Goal: Information Seeking & Learning: Learn about a topic

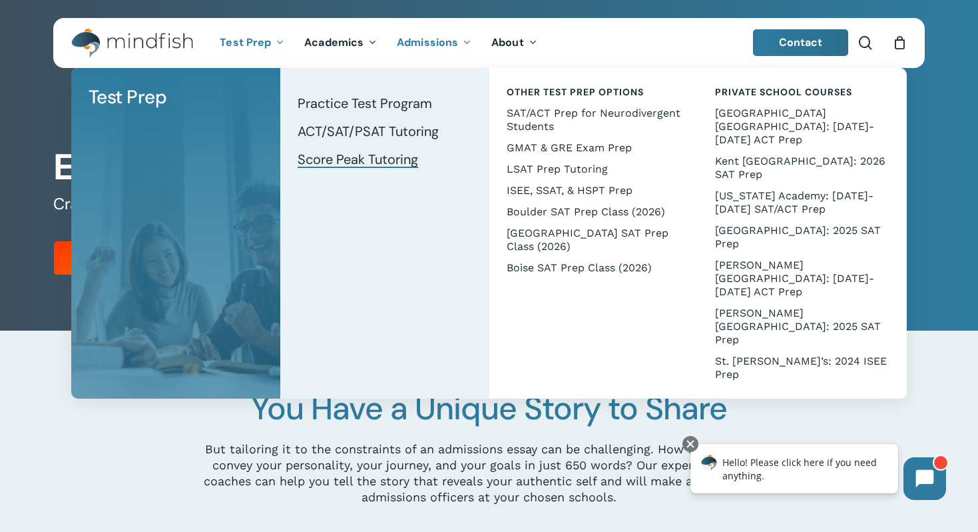
click at [399, 163] on span "Score Peak Tutoring" at bounding box center [358, 159] width 121 height 17
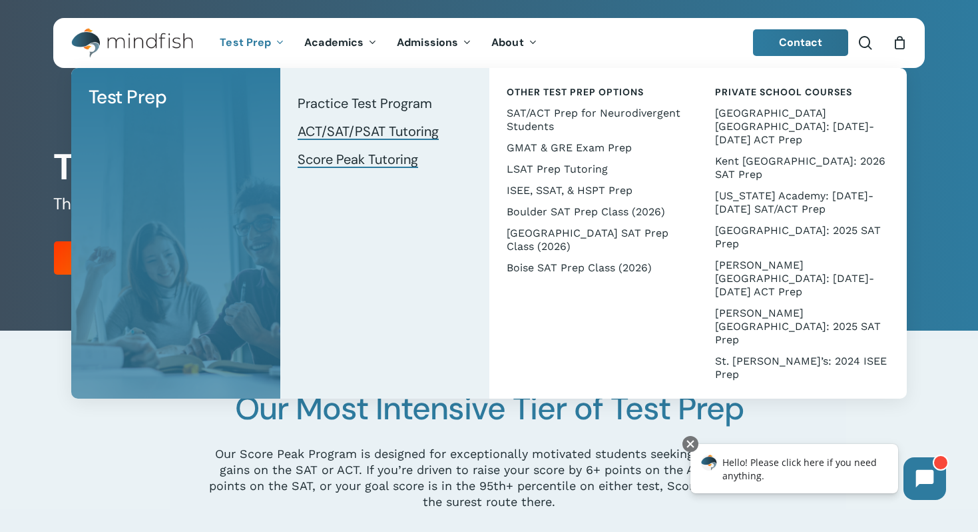
click at [348, 123] on span "ACT/SAT/PSAT Tutoring" at bounding box center [368, 131] width 141 height 17
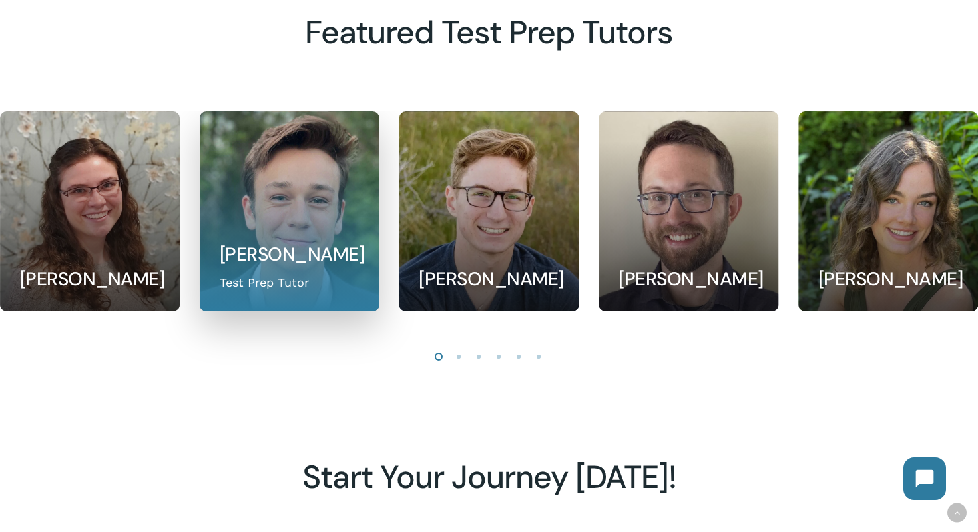
scroll to position [1219, 0]
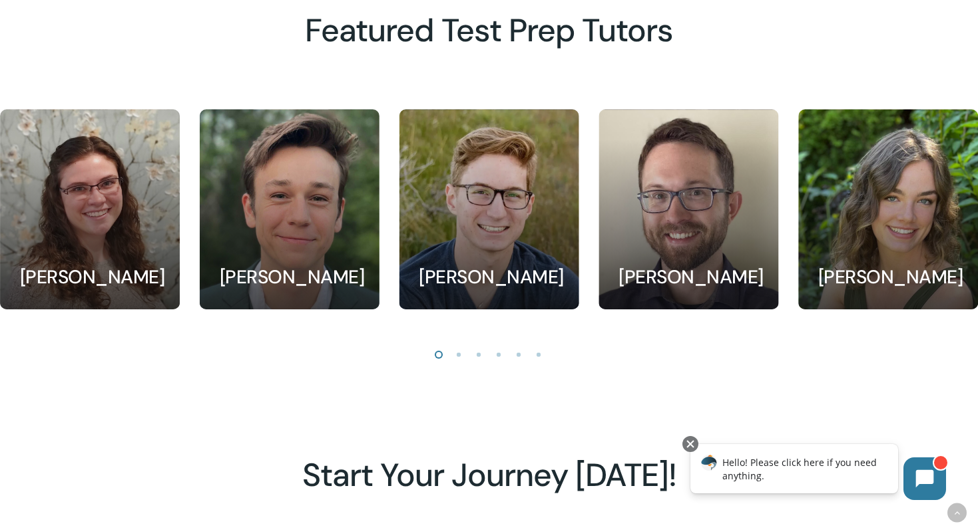
click at [460, 354] on li "Page dot 2" at bounding box center [460, 354] width 20 height 20
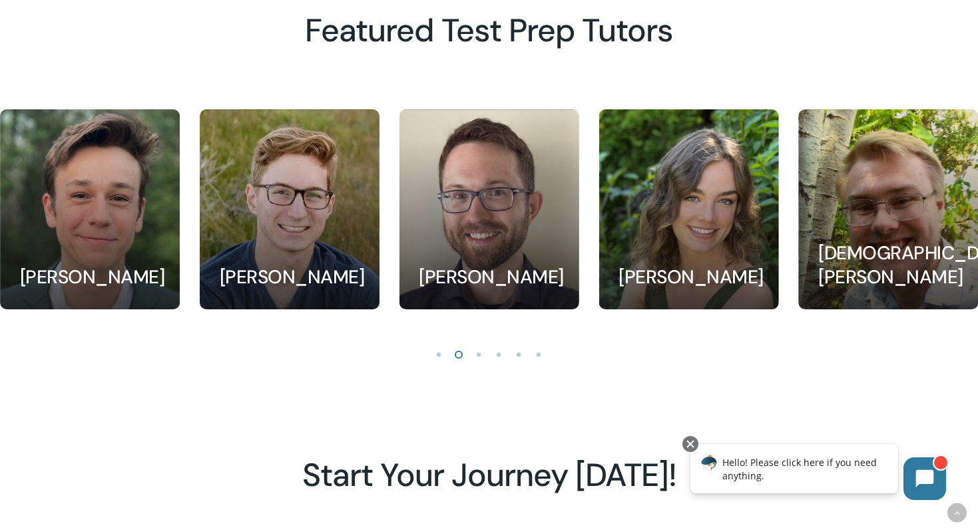
click at [472, 354] on li "Page dot 3" at bounding box center [480, 354] width 20 height 20
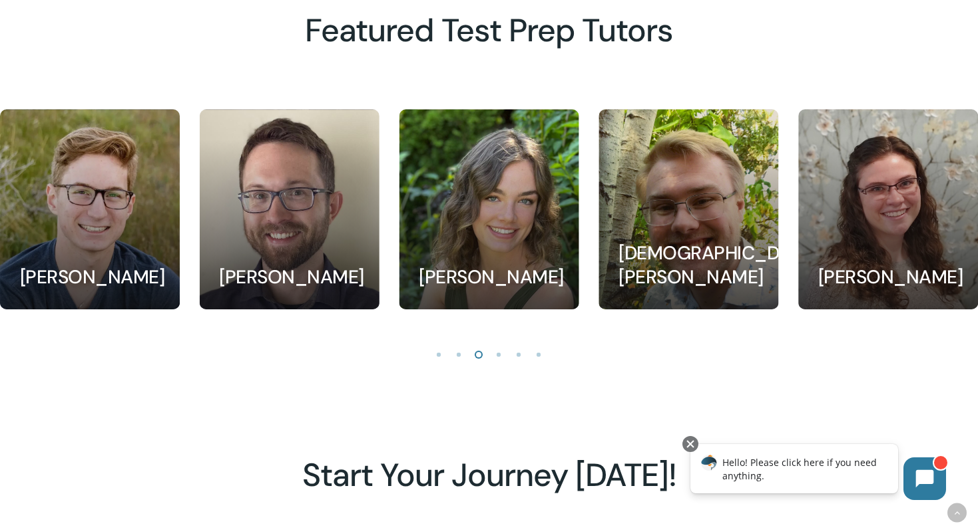
click at [504, 354] on li "Page dot 4" at bounding box center [500, 354] width 20 height 20
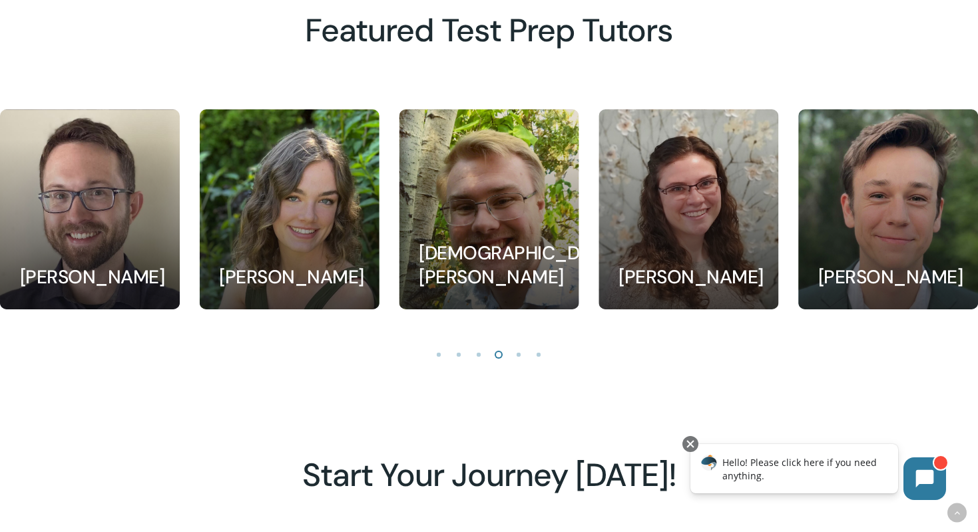
click at [520, 356] on li "Page dot 5" at bounding box center [520, 354] width 20 height 20
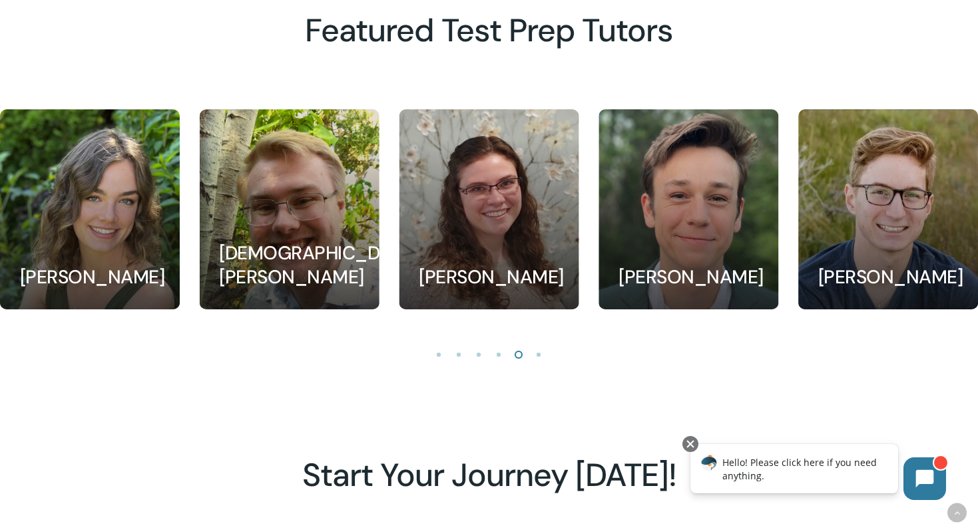
click at [539, 358] on li "Page dot 6" at bounding box center [540, 354] width 20 height 20
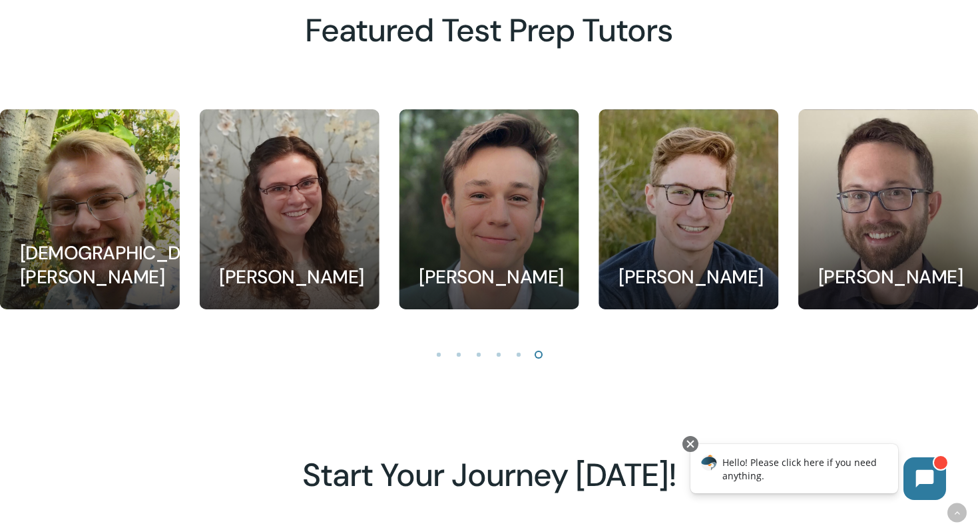
click at [434, 352] on li "Page dot 1" at bounding box center [440, 354] width 20 height 20
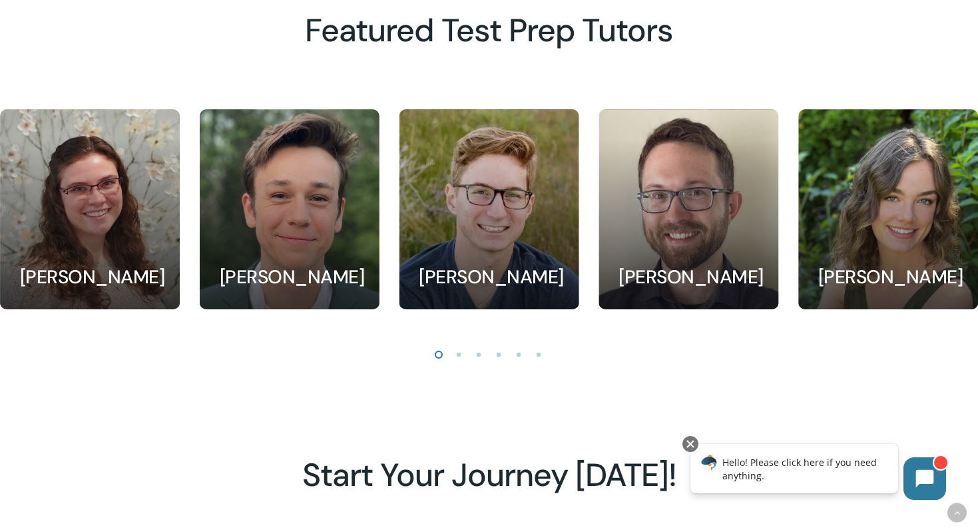
click at [434, 352] on li "Page dot 1" at bounding box center [440, 354] width 20 height 20
click at [448, 354] on li "Page dot 1" at bounding box center [440, 354] width 20 height 20
click at [456, 354] on li "Page dot 2" at bounding box center [460, 354] width 20 height 20
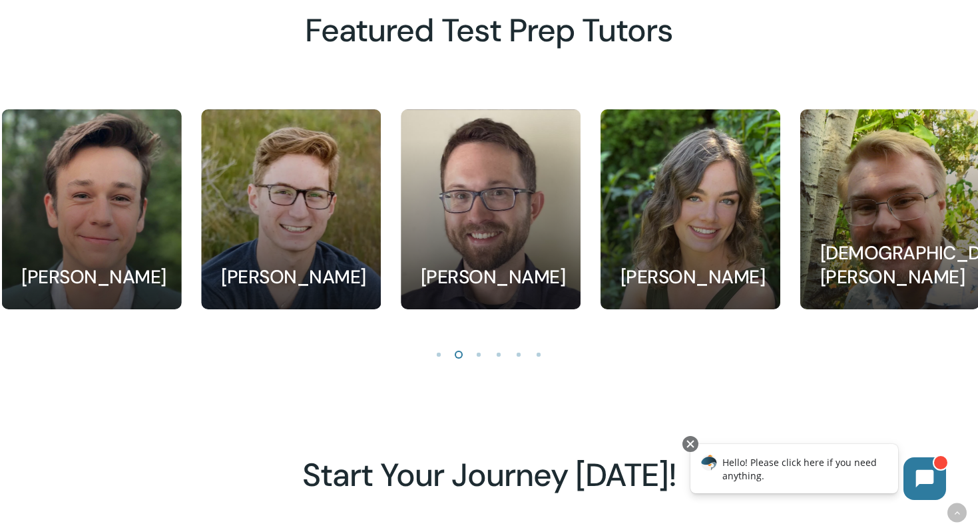
click at [482, 351] on li "Page dot 3" at bounding box center [480, 354] width 20 height 20
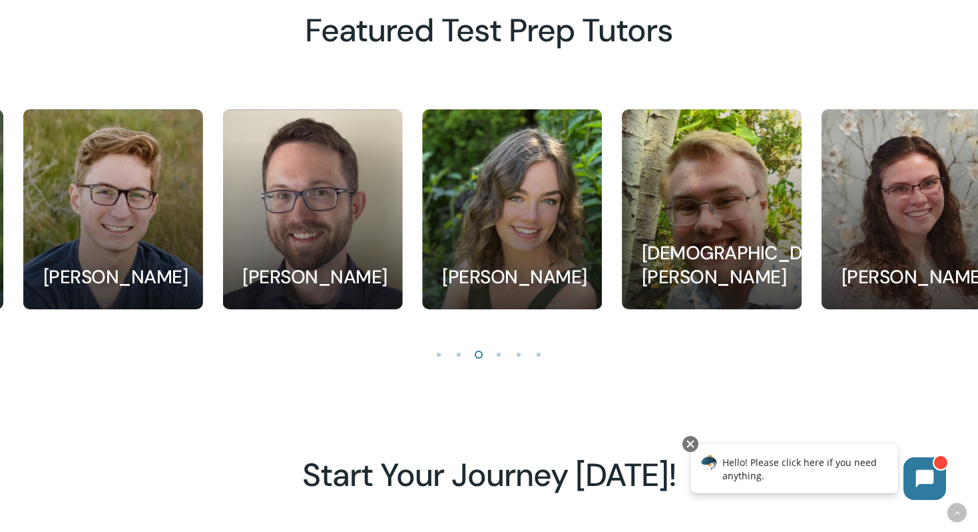
click at [503, 352] on li "Page dot 4" at bounding box center [500, 354] width 20 height 20
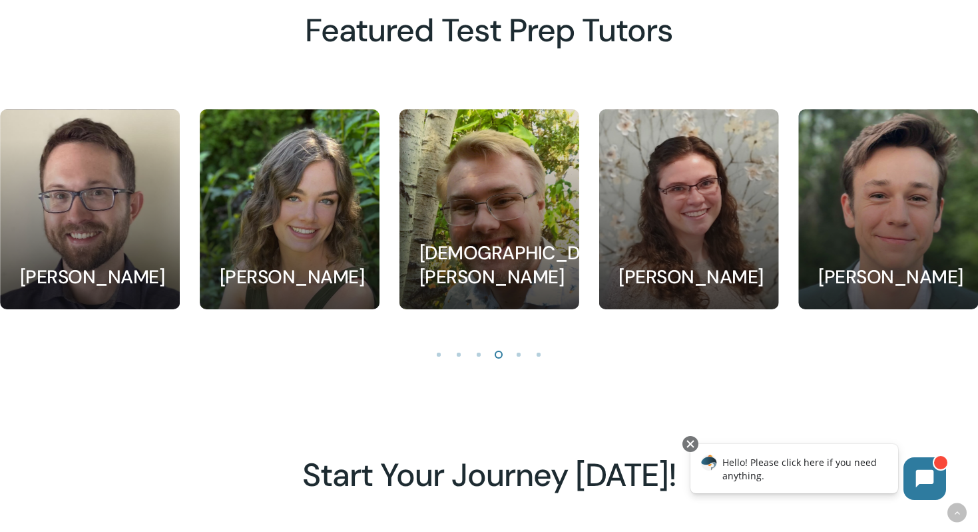
click at [517, 351] on li "Page dot 5" at bounding box center [520, 354] width 20 height 20
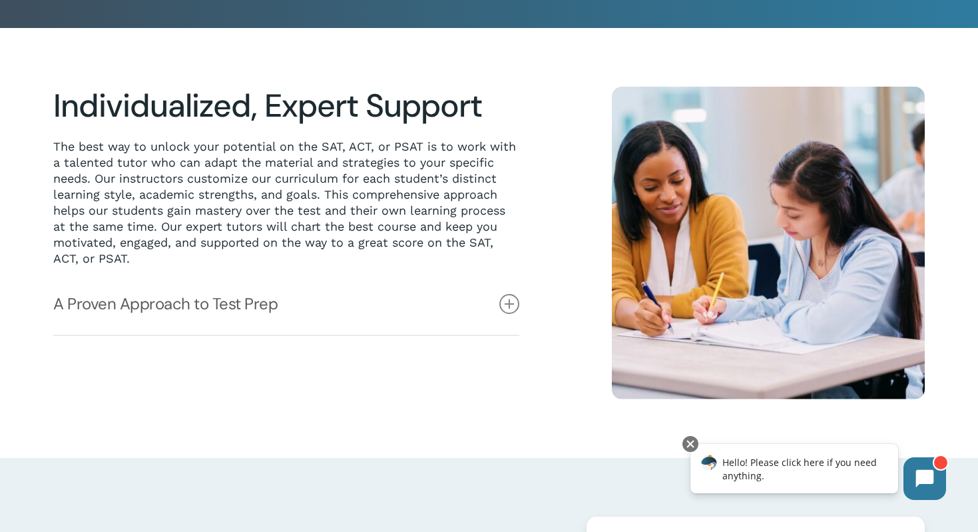
scroll to position [0, 0]
